Goal: Task Accomplishment & Management: Manage account settings

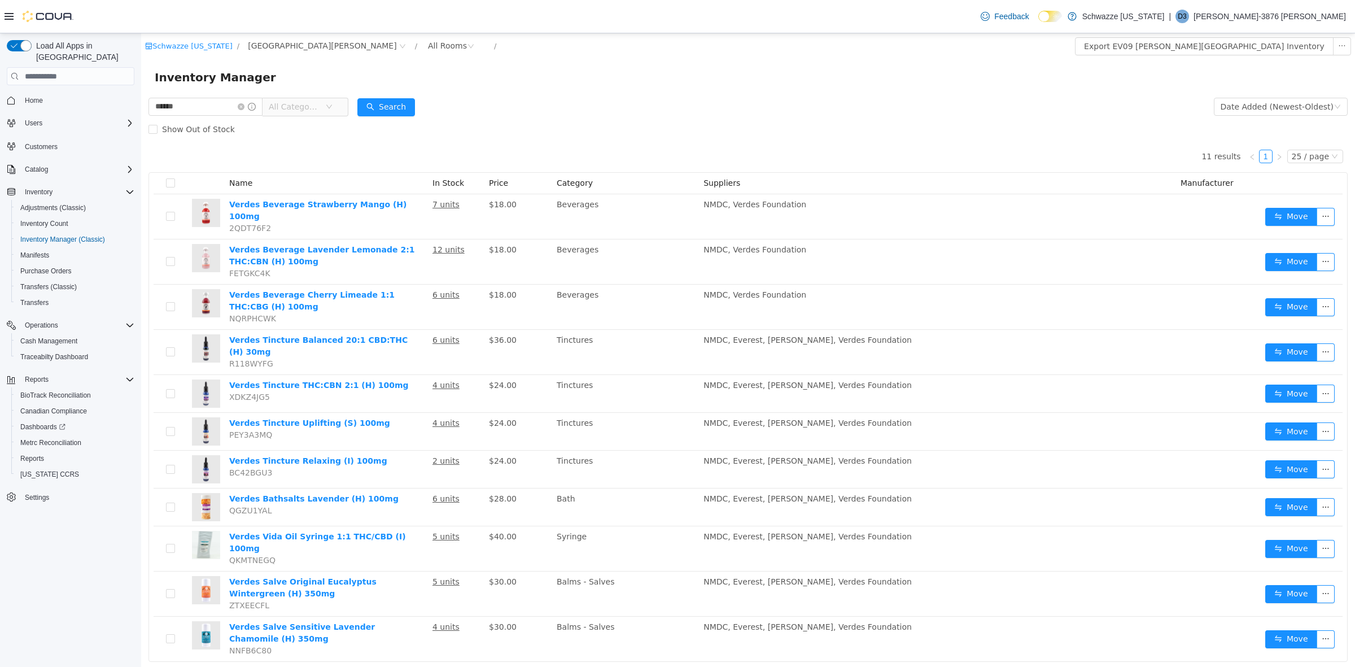
click at [1276, 10] on p "[PERSON_NAME]-3876 [PERSON_NAME]" at bounding box center [1269, 17] width 152 height 14
click at [1293, 115] on button "Sign Out" at bounding box center [1289, 114] width 104 height 18
